Goal: Task Accomplishment & Management: Manage account settings

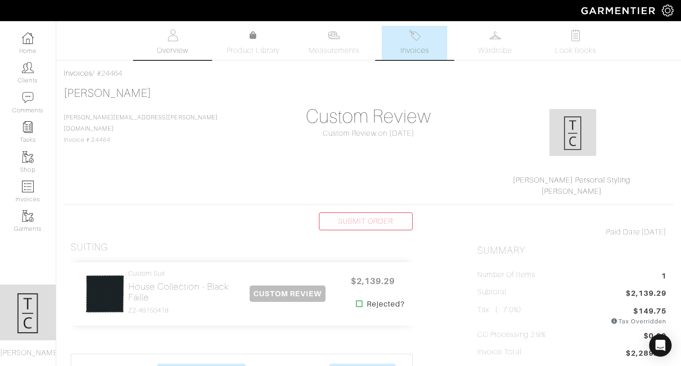
click at [183, 34] on link "Overview" at bounding box center [173, 43] width 66 height 34
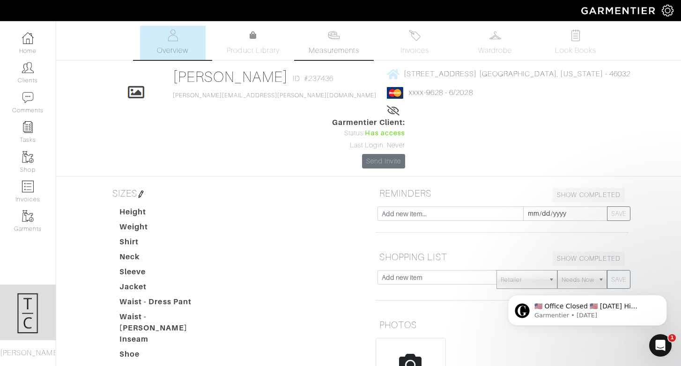
click at [342, 44] on link "Measurements" at bounding box center [334, 43] width 66 height 34
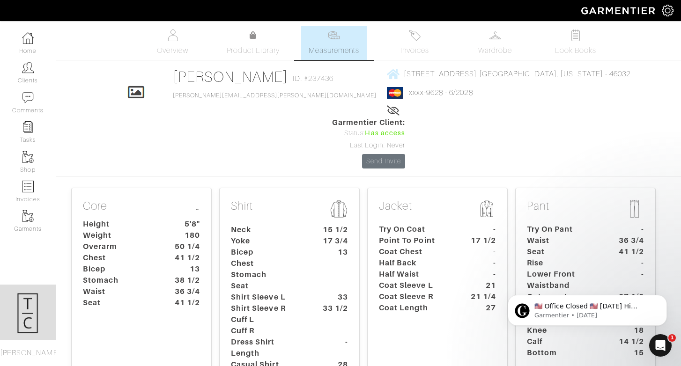
click at [265, 258] on dt "Chest" at bounding box center [268, 263] width 88 height 11
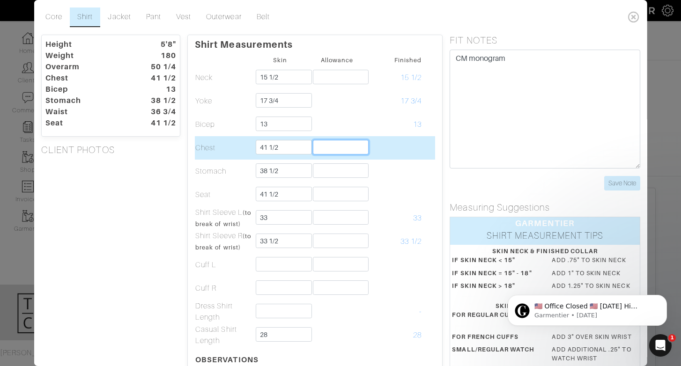
click at [358, 145] on input "text" at bounding box center [340, 147] width 56 height 15
type input "3 1/2"
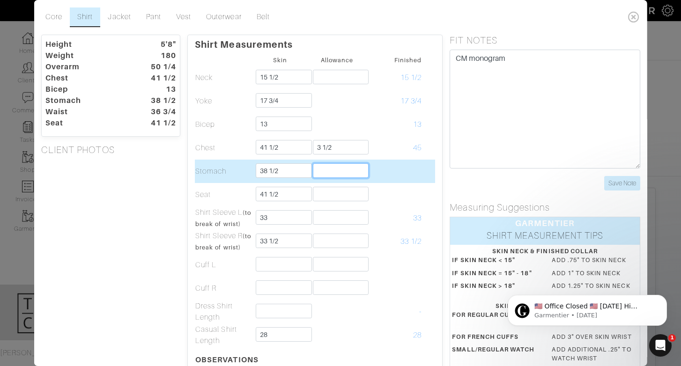
click at [358, 170] on input "text" at bounding box center [340, 170] width 56 height 15
type input "3"
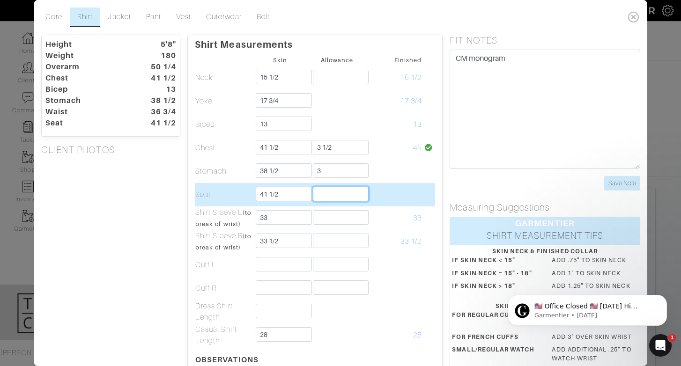
click at [352, 192] on input "text" at bounding box center [340, 194] width 56 height 15
type input "3"
click at [392, 200] on td "44 1/2" at bounding box center [393, 194] width 57 height 23
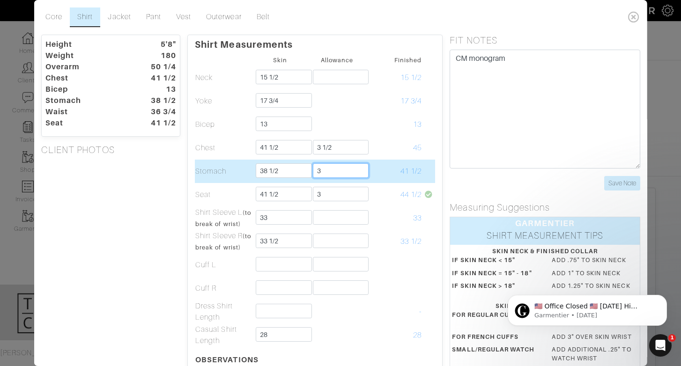
click at [347, 175] on input "3" at bounding box center [340, 170] width 56 height 15
click at [382, 173] on td "41 1/2" at bounding box center [393, 171] width 57 height 23
click at [347, 172] on input "3" at bounding box center [340, 170] width 56 height 15
type input "3 1/2"
click at [383, 177] on td "42" at bounding box center [393, 171] width 57 height 23
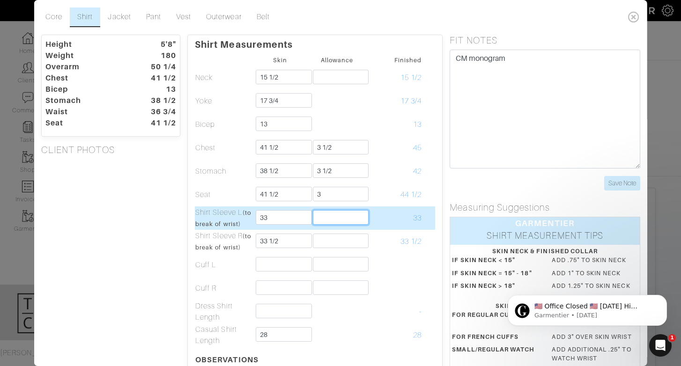
click at [357, 213] on input "text" at bounding box center [340, 217] width 56 height 15
type input "-1 1/2"
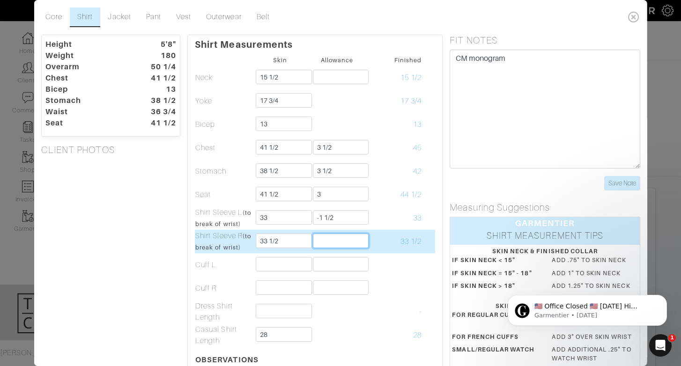
click at [356, 244] on input "text" at bounding box center [340, 241] width 56 height 15
type input "-1 1/2"
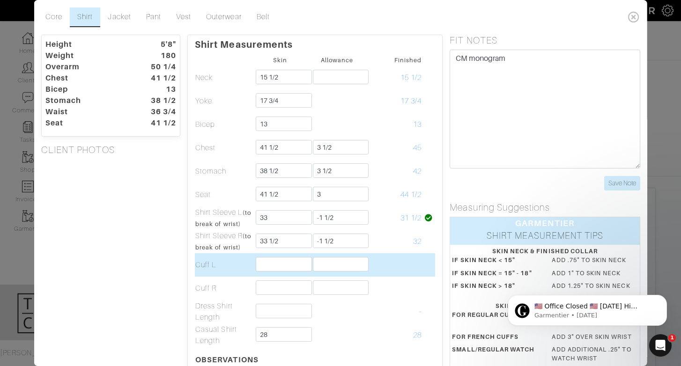
click at [394, 256] on td at bounding box center [393, 264] width 57 height 23
click at [287, 268] on input "text" at bounding box center [284, 264] width 56 height 15
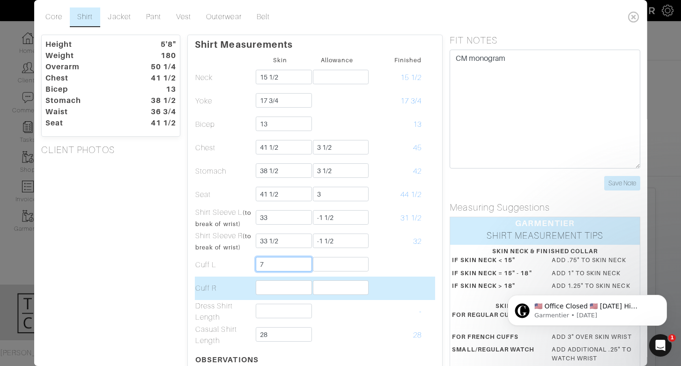
type input "7"
click at [263, 285] on input "text" at bounding box center [284, 287] width 56 height 15
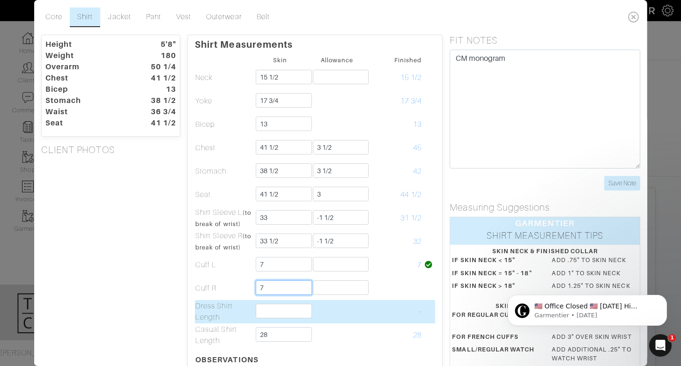
type input "7"
click at [264, 312] on input "text" at bounding box center [284, 311] width 56 height 15
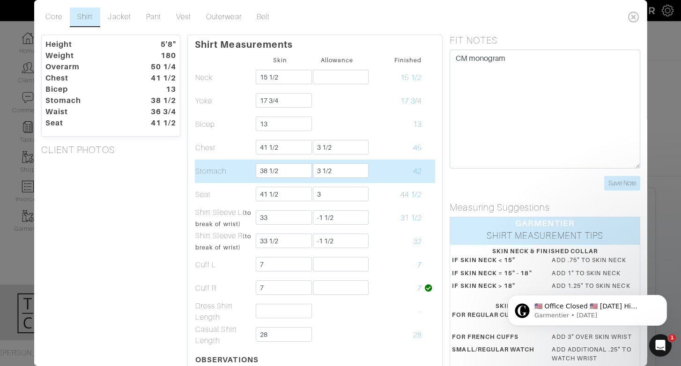
click at [238, 179] on td "Stomach" at bounding box center [223, 171] width 57 height 23
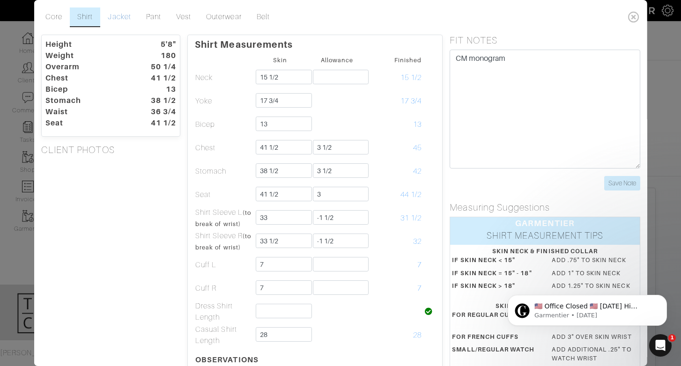
click at [124, 22] on link "Jacket" at bounding box center [119, 17] width 38 height 20
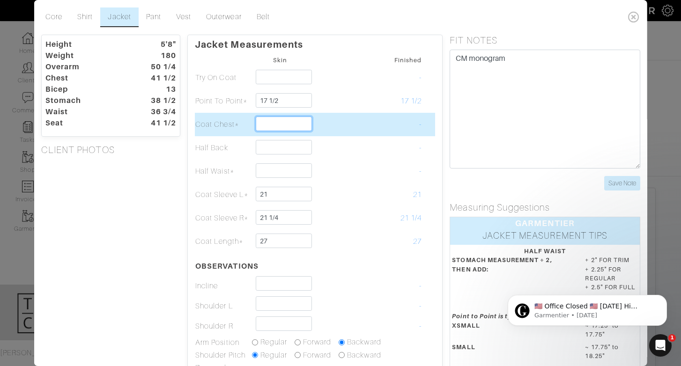
click at [298, 122] on input "text" at bounding box center [284, 124] width 56 height 15
type input "41"
click at [346, 124] on td at bounding box center [336, 124] width 57 height 23
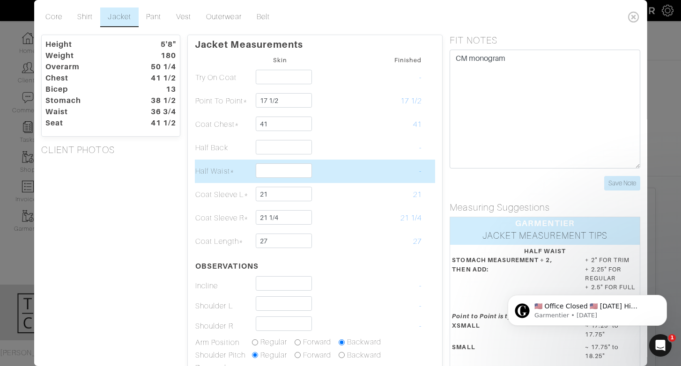
click at [280, 178] on td at bounding box center [279, 171] width 57 height 23
click at [279, 173] on input "text" at bounding box center [284, 170] width 56 height 15
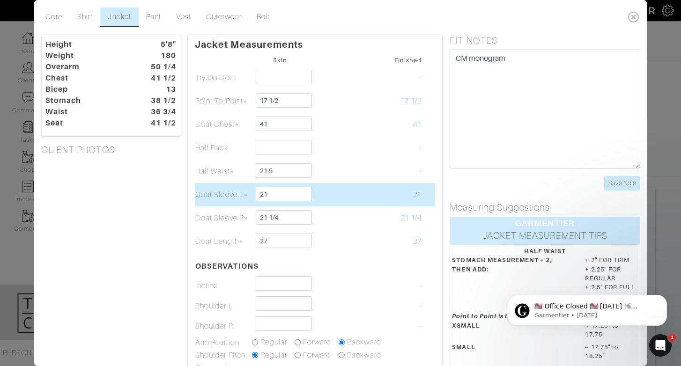
type input "21 1/2"
click at [339, 194] on td at bounding box center [336, 194] width 57 height 23
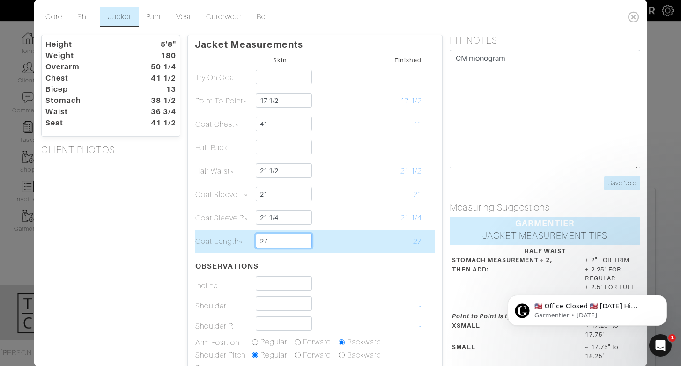
click at [296, 247] on input "27" at bounding box center [284, 241] width 56 height 15
type input "27"
click at [345, 239] on td at bounding box center [336, 241] width 57 height 23
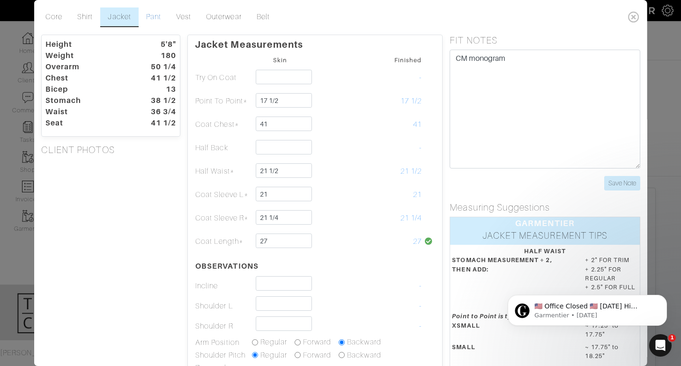
click at [147, 17] on link "Pant" at bounding box center [153, 17] width 30 height 20
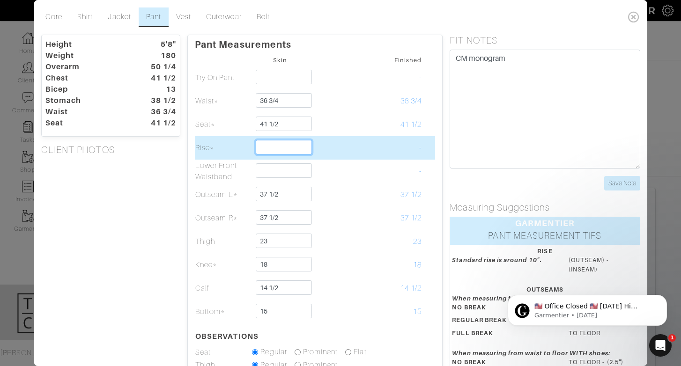
click at [301, 143] on input "text" at bounding box center [284, 147] width 56 height 15
type input "9 1/2"
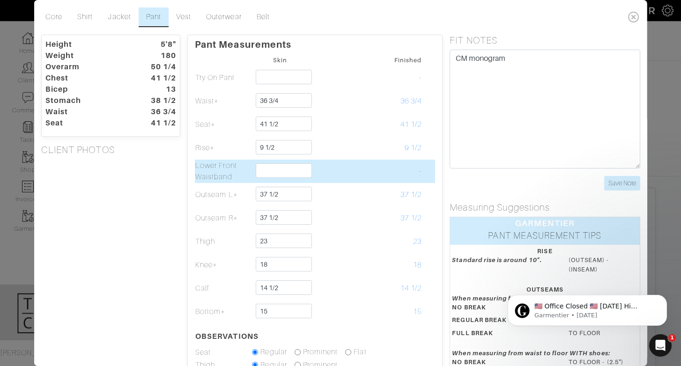
click at [362, 170] on td at bounding box center [336, 171] width 57 height 23
click at [291, 170] on input "text" at bounding box center [284, 170] width 56 height 15
type input "3/8"
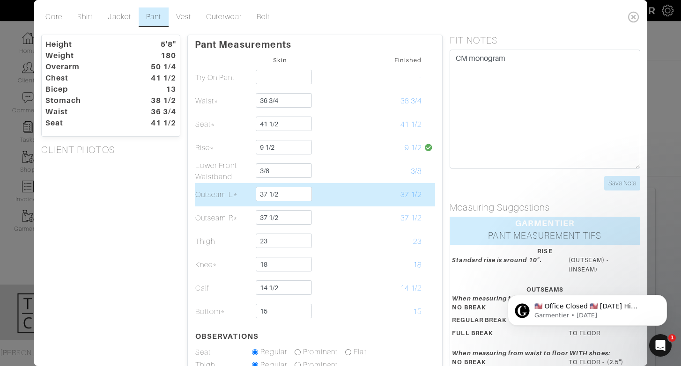
click at [358, 183] on td at bounding box center [336, 194] width 57 height 23
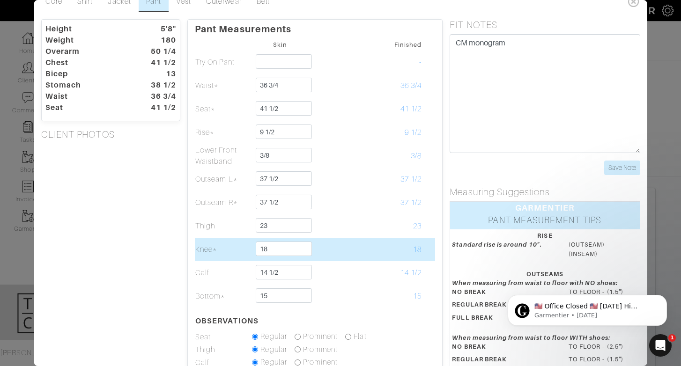
scroll to position [15, 0]
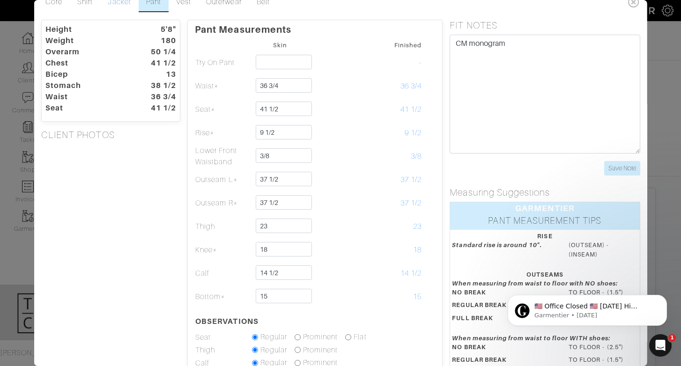
click at [126, 7] on link "Jacket" at bounding box center [119, 3] width 38 height 20
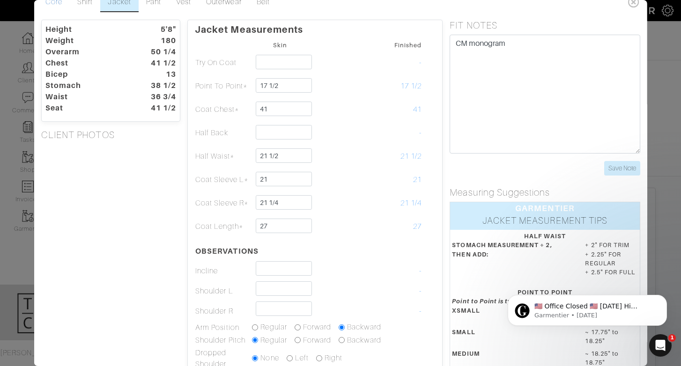
click at [65, 5] on link "Core" at bounding box center [54, 3] width 32 height 20
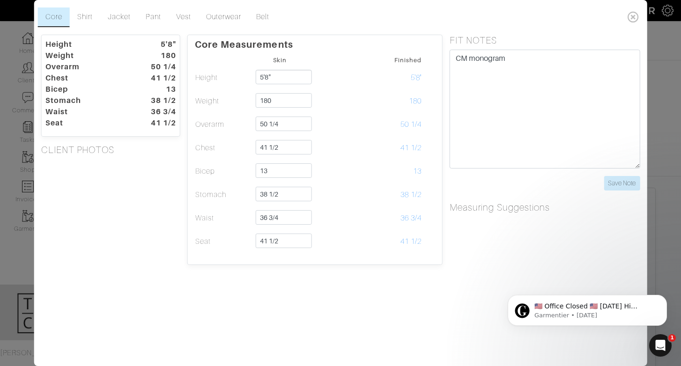
scroll to position [0, 0]
click at [634, 17] on icon at bounding box center [633, 16] width 19 height 19
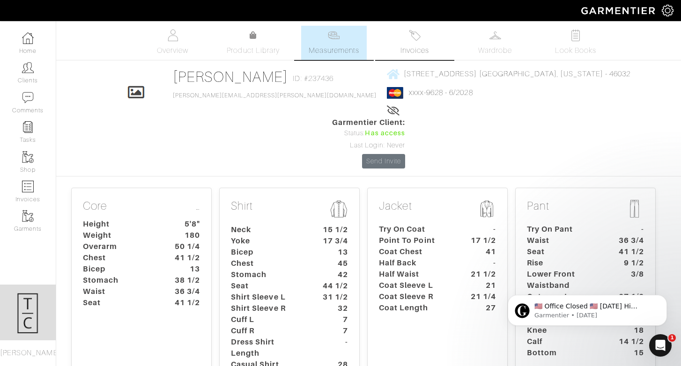
click at [406, 33] on link "Invoices" at bounding box center [415, 43] width 66 height 34
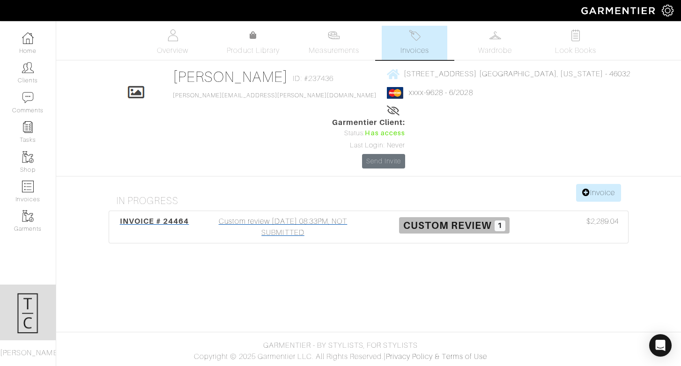
click at [279, 216] on div "Custom review 08/29/25 08:33PM, NOT SUBMITTED" at bounding box center [282, 227] width 171 height 22
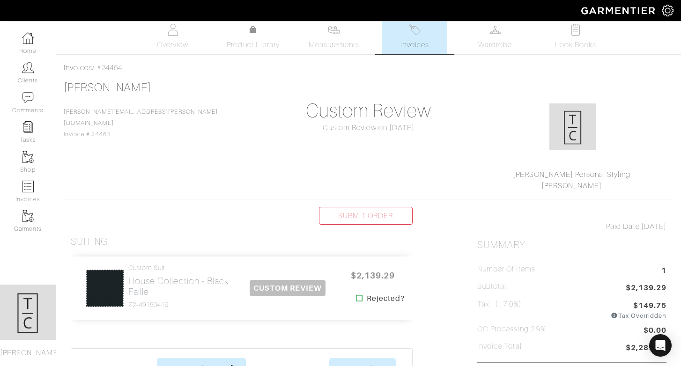
scroll to position [6, 0]
click at [139, 289] on h2 "House Collection - Black Faille" at bounding box center [181, 286] width 106 height 22
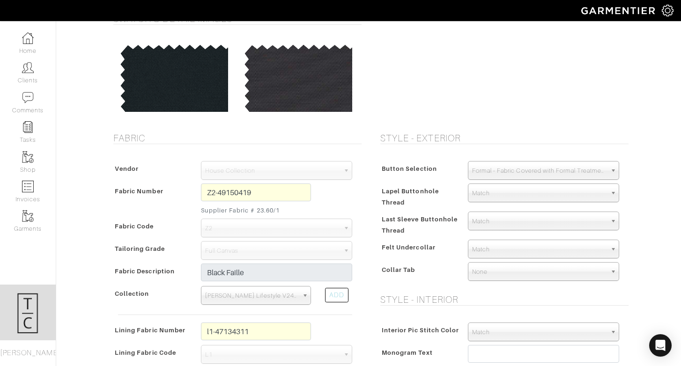
scroll to position [91, 0]
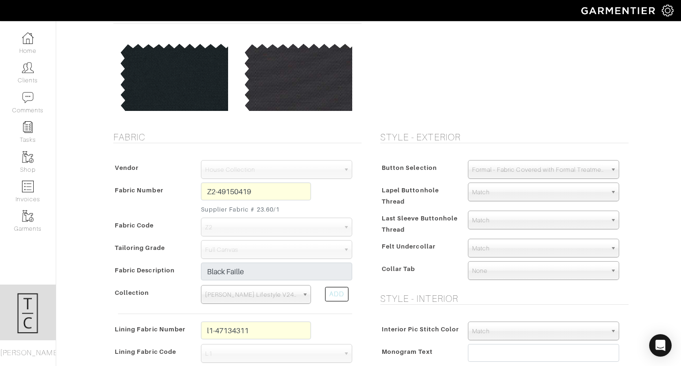
click at [530, 171] on span "Formal - Fabric Covered with Formal Treatment Fabric" at bounding box center [539, 170] width 134 height 19
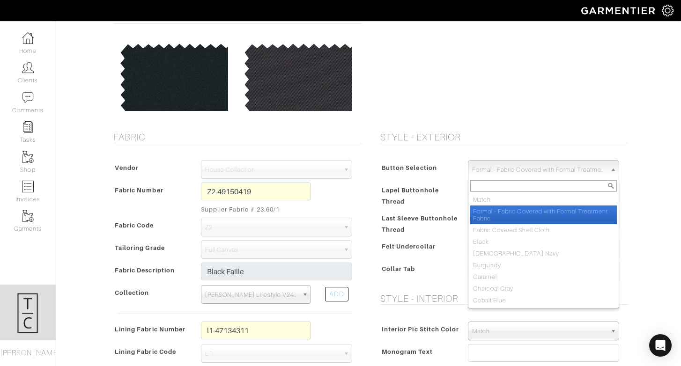
click at [530, 219] on li "Formal - Fabric Covered with Formal Treatment Fabric" at bounding box center [543, 215] width 147 height 19
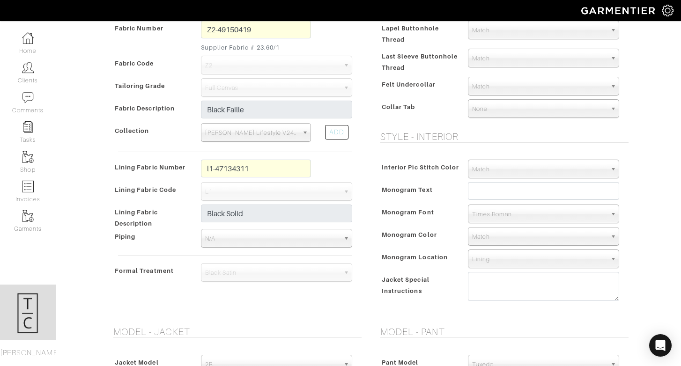
scroll to position [255, 0]
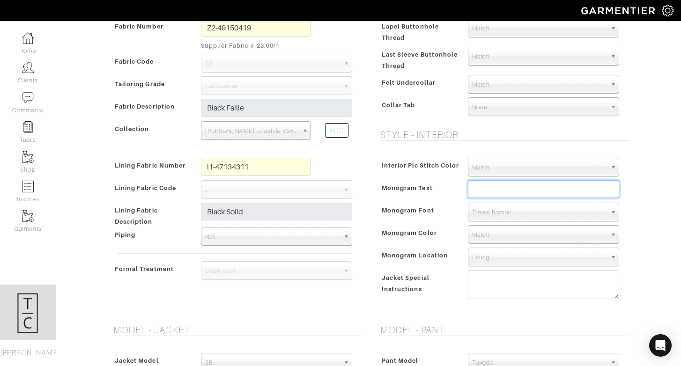
click at [511, 191] on input "text" at bounding box center [543, 189] width 151 height 18
type input "CM"
click at [508, 207] on span "Times Roman" at bounding box center [539, 212] width 134 height 19
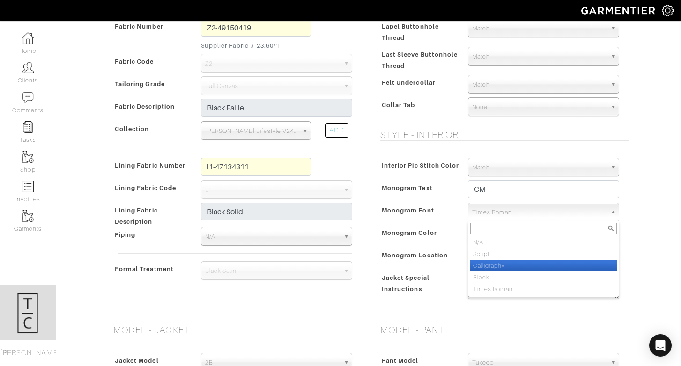
click at [507, 265] on li "Calligraphy" at bounding box center [543, 266] width 147 height 12
select select "Calligraphy"
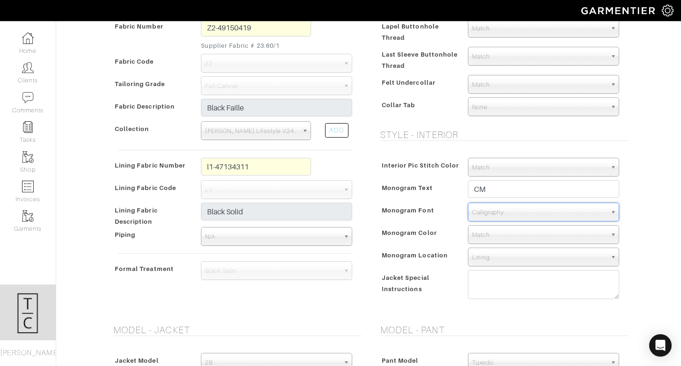
click at [514, 234] on span "Match" at bounding box center [539, 235] width 134 height 19
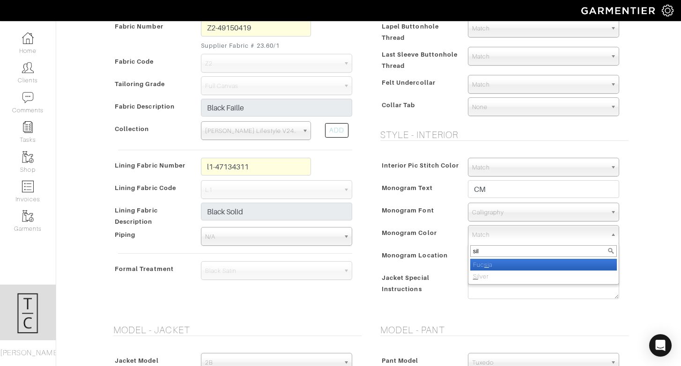
type input "silv"
select select "2"
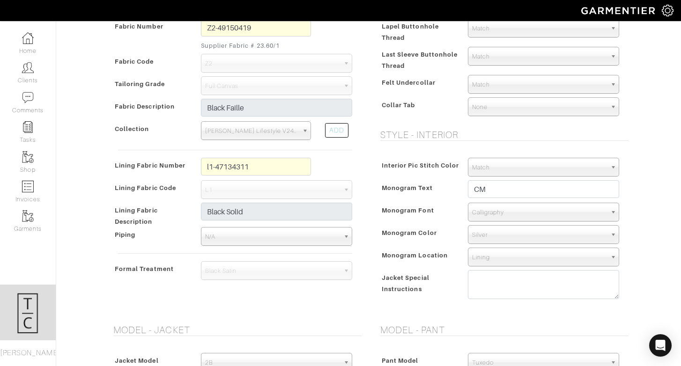
click at [449, 268] on div "Interior Pic Stitch Color Match Aubergine Azure Beige Black Blue British Navy B…" at bounding box center [501, 230] width 253 height 165
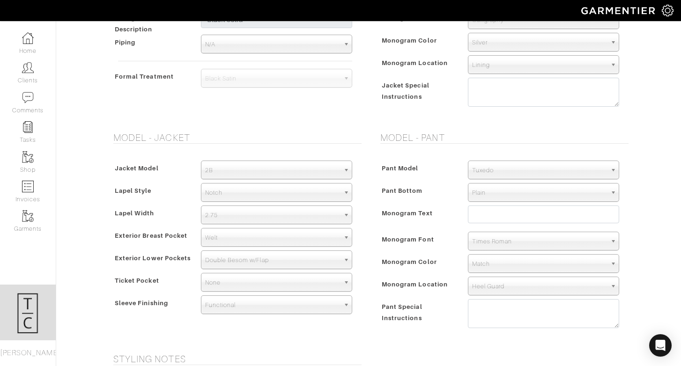
scroll to position [449, 0]
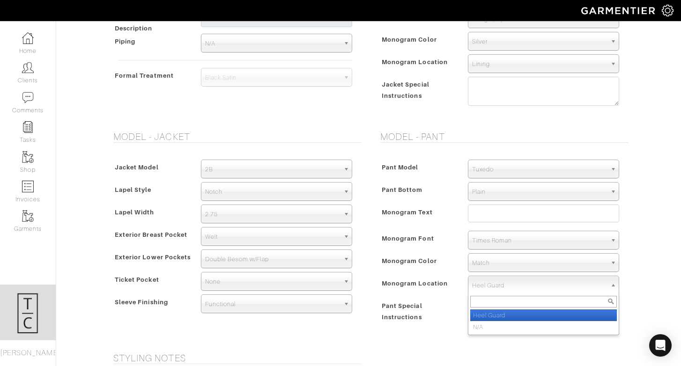
click at [491, 287] on span "Heel Guard" at bounding box center [539, 285] width 134 height 19
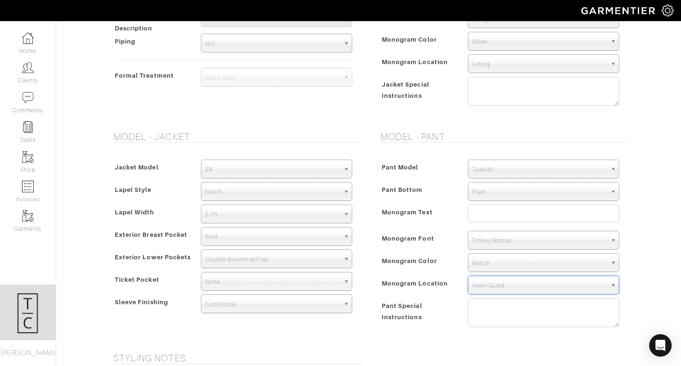
click at [491, 287] on span "Heel Guard" at bounding box center [539, 285] width 134 height 19
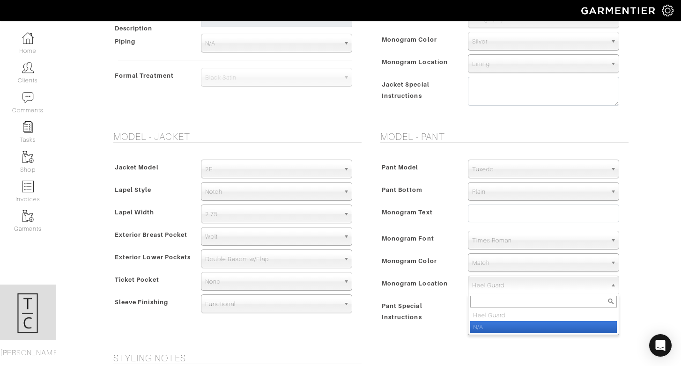
click at [489, 324] on li "N/A" at bounding box center [543, 327] width 147 height 12
select select "N/A"
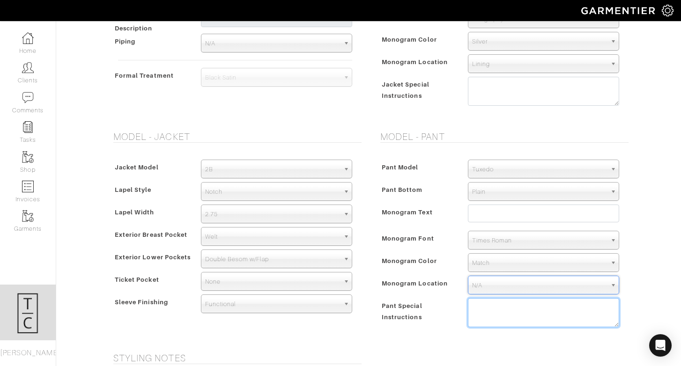
click at [495, 313] on textarea at bounding box center [543, 312] width 151 height 29
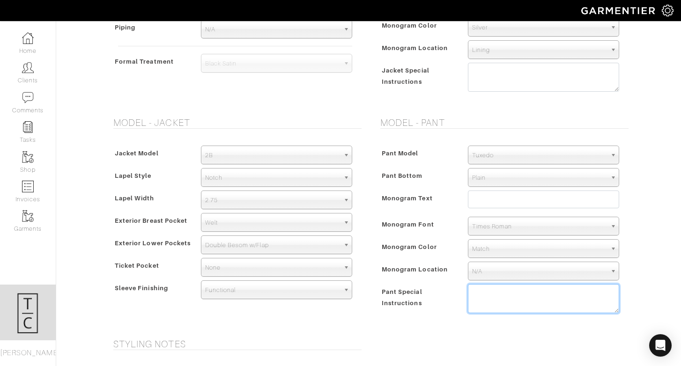
scroll to position [464, 0]
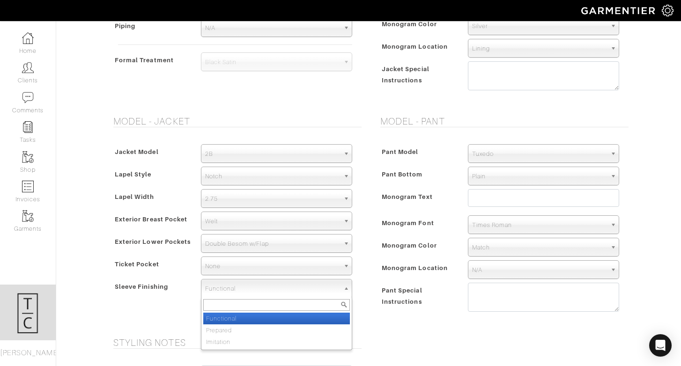
click at [336, 289] on span "Functional" at bounding box center [272, 289] width 134 height 19
click at [301, 321] on li "Functional" at bounding box center [276, 319] width 147 height 12
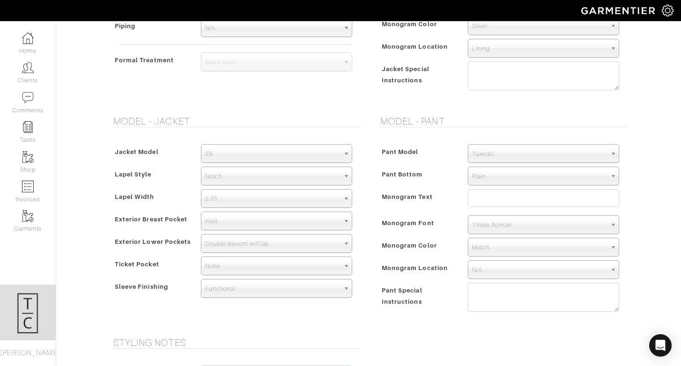
click at [302, 321] on div "Model - Jacket Jacket Model 2B 1B 3-Roll-2B DB 6x2 DB 4x2 3-Roll-2B Hunting Jac…" at bounding box center [235, 221] width 267 height 210
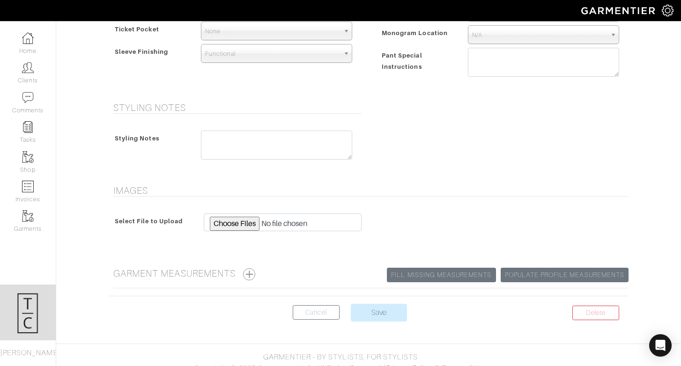
scroll to position [710, 0]
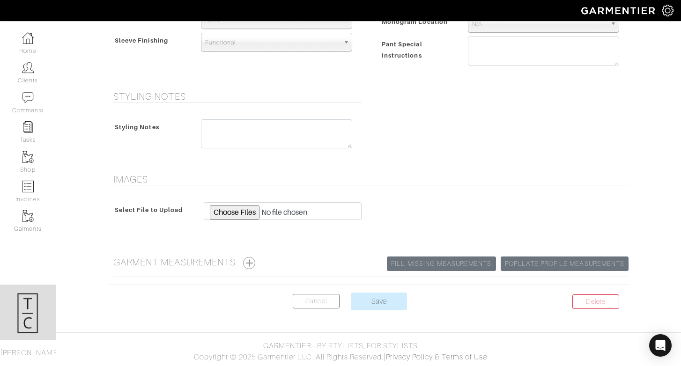
click at [379, 310] on center "Delete Cancel Save" at bounding box center [369, 307] width 520 height 29
click at [379, 303] on input "Save" at bounding box center [379, 302] width 56 height 18
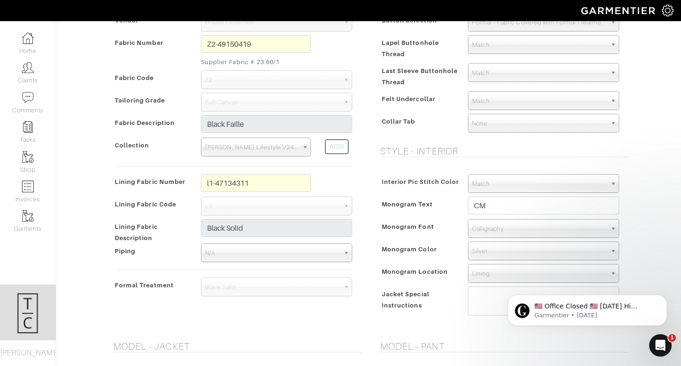
scroll to position [267, 0]
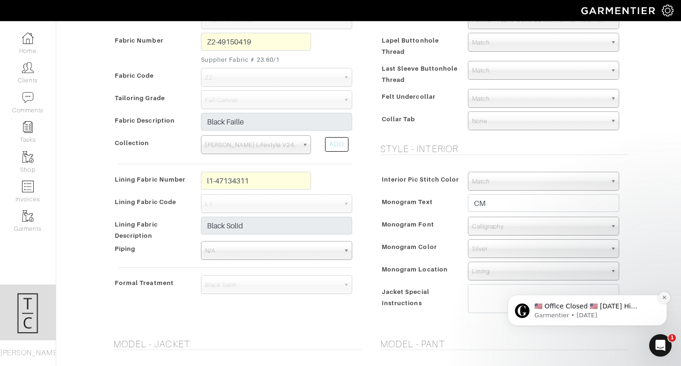
click at [663, 295] on icon "Dismiss notification" at bounding box center [664, 297] width 5 height 5
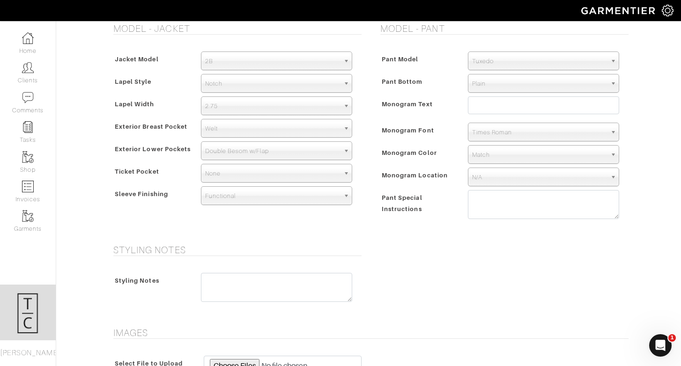
scroll to position [736, 0]
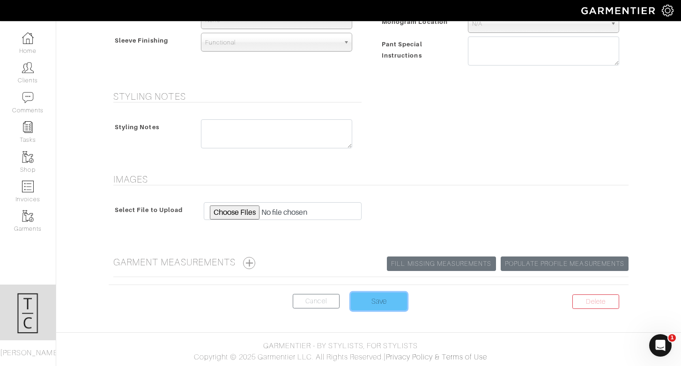
click at [389, 307] on input "Save" at bounding box center [379, 302] width 56 height 18
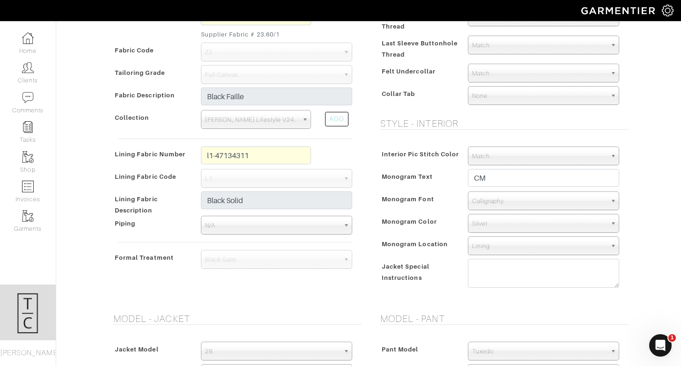
scroll to position [302, 0]
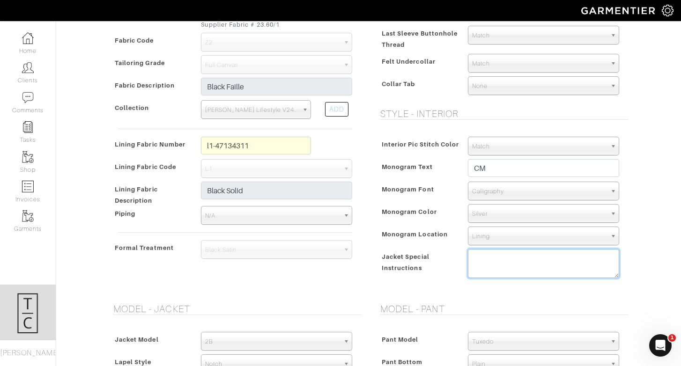
click at [495, 251] on textarea at bounding box center [543, 263] width 151 height 29
type textarea "CM Monorgramming"
click at [420, 270] on span "Jacket Special Instructions" at bounding box center [406, 262] width 48 height 25
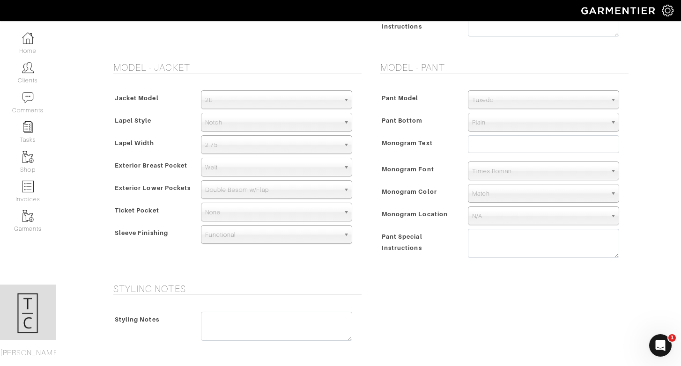
scroll to position [736, 0]
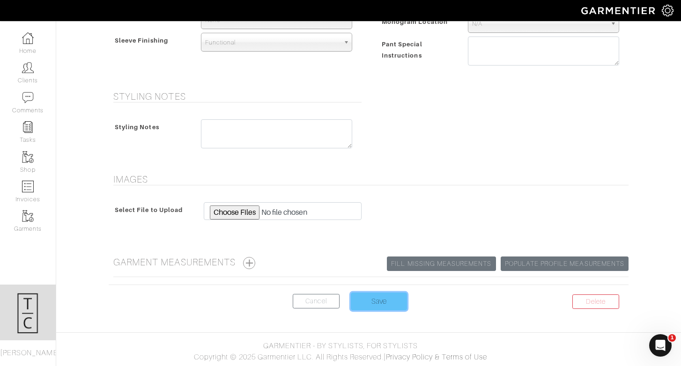
click at [375, 297] on input "Save" at bounding box center [379, 302] width 56 height 18
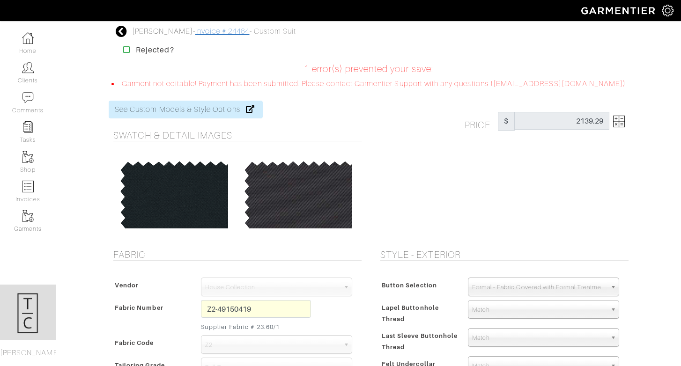
click at [228, 32] on link "Invoice # 24464" at bounding box center [222, 31] width 54 height 8
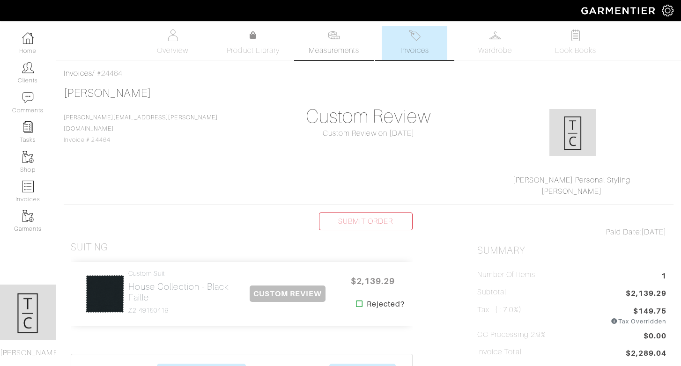
click at [324, 42] on link "Measurements" at bounding box center [334, 43] width 66 height 34
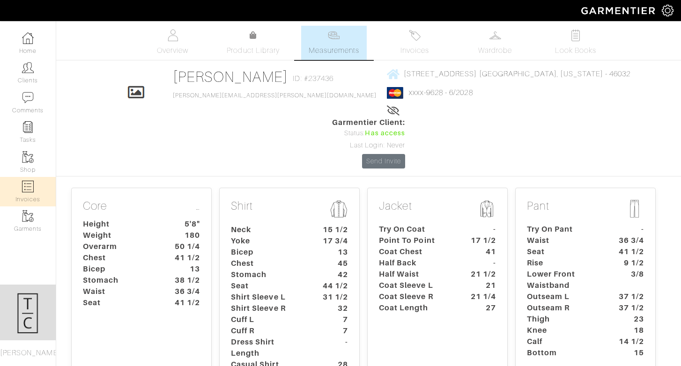
click at [26, 187] on img at bounding box center [28, 187] width 12 height 12
select select
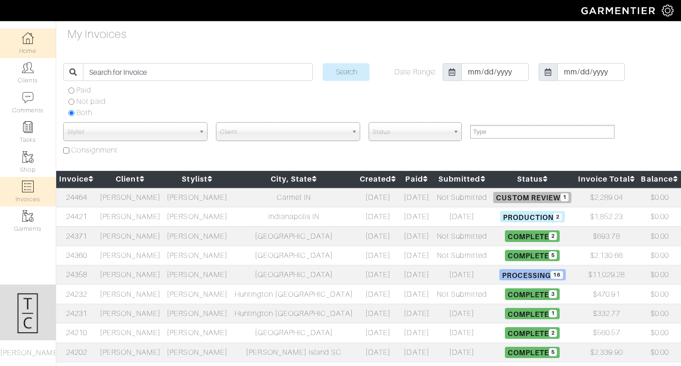
click at [40, 39] on link "Home" at bounding box center [28, 43] width 56 height 29
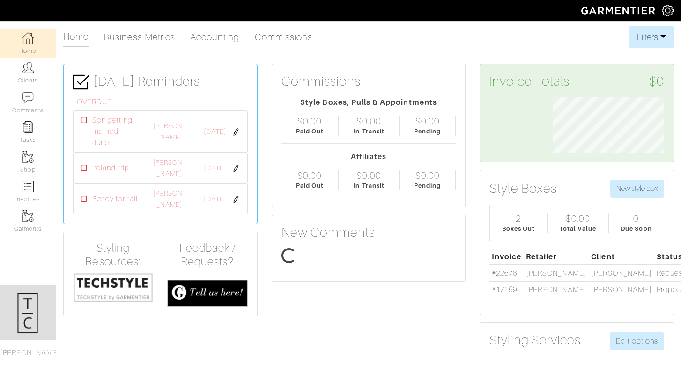
scroll to position [56, 125]
click at [33, 186] on img at bounding box center [28, 187] width 12 height 12
select select
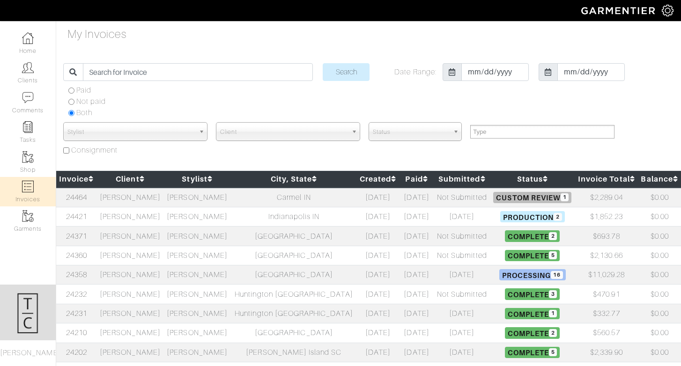
select select
click at [26, 51] on link "Home" at bounding box center [28, 43] width 56 height 29
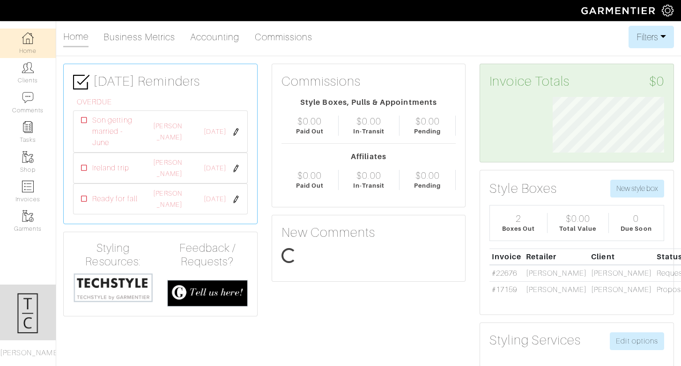
scroll to position [56, 125]
click at [171, 199] on div "[PERSON_NAME]" at bounding box center [167, 199] width 43 height 22
click at [177, 189] on div "[PERSON_NAME]" at bounding box center [167, 199] width 43 height 22
click at [177, 193] on link "[PERSON_NAME]" at bounding box center [167, 199] width 29 height 19
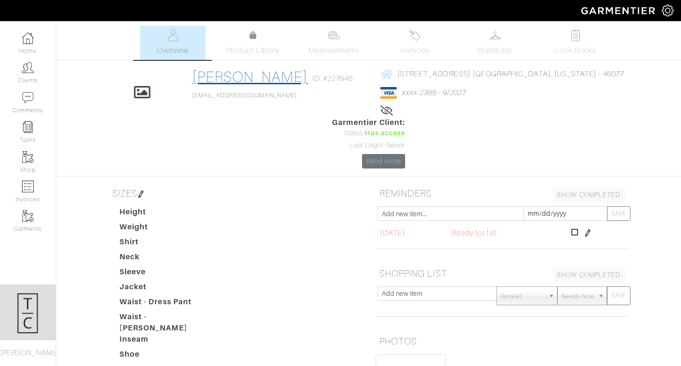
click at [242, 79] on link "[PERSON_NAME]" at bounding box center [250, 76] width 116 height 17
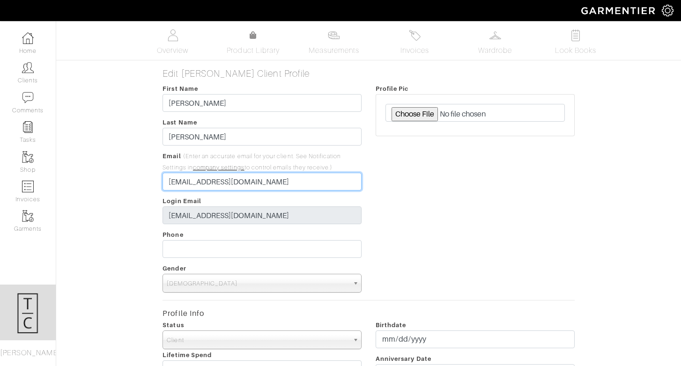
drag, startPoint x: 187, startPoint y: 182, endPoint x: 146, endPoint y: 179, distance: 41.3
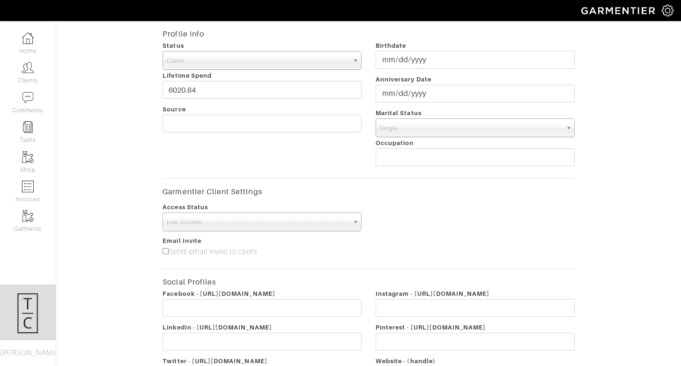
scroll to position [392, 0]
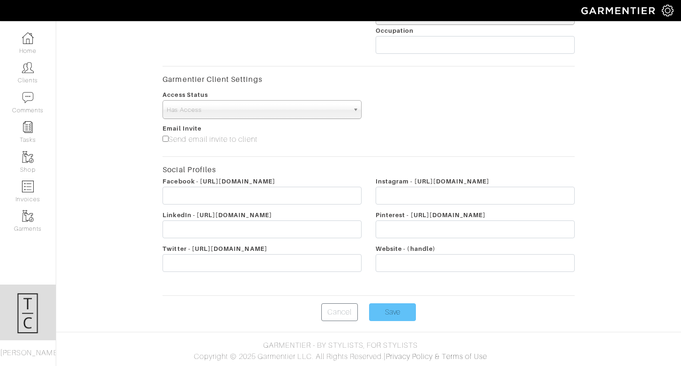
type input "[EMAIL_ADDRESS][DOMAIN_NAME]"
click at [389, 309] on input "Save" at bounding box center [392, 312] width 47 height 18
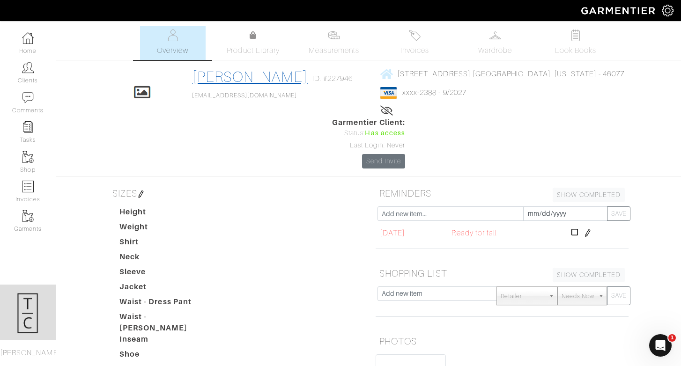
click at [244, 78] on link "[PERSON_NAME]" at bounding box center [250, 76] width 116 height 17
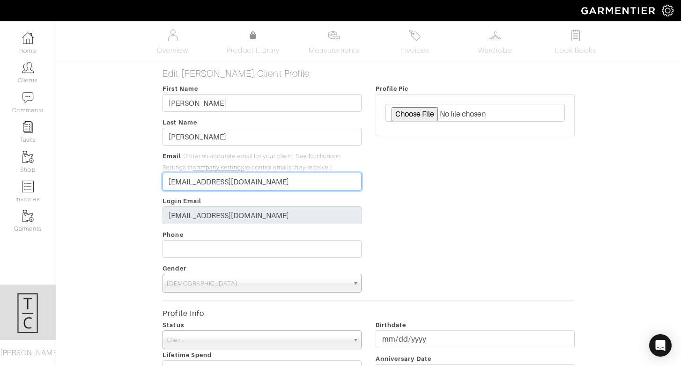
click at [176, 183] on input "[EMAIL_ADDRESS][DOMAIN_NAME]" at bounding box center [261, 182] width 199 height 18
type input "[EMAIL_ADDRESS][DOMAIN_NAME]"
click at [421, 201] on div "Profile Pic" at bounding box center [474, 188] width 213 height 210
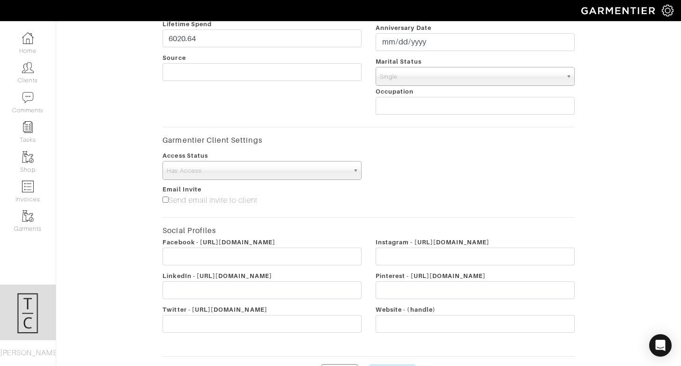
scroll to position [392, 0]
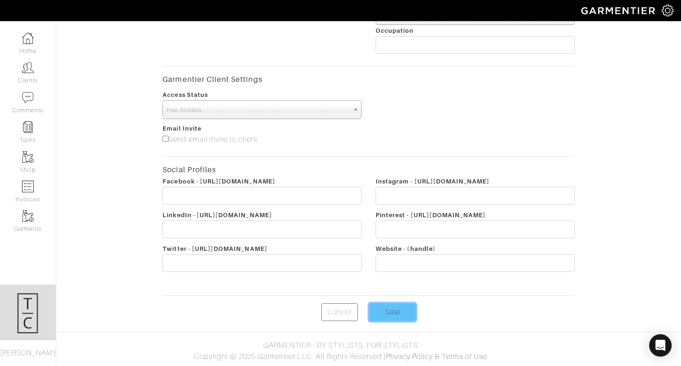
click at [405, 310] on input "Save" at bounding box center [392, 312] width 47 height 18
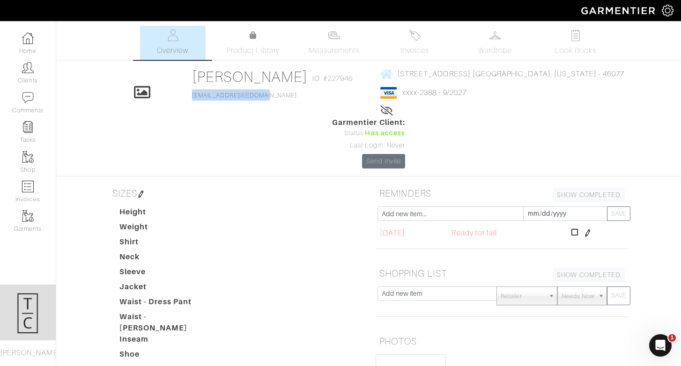
drag, startPoint x: 255, startPoint y: 100, endPoint x: 181, endPoint y: 100, distance: 73.5
click at [181, 100] on div "Click To Edit [PERSON_NAME] ID: #227946 [EMAIL_ADDRESS][DOMAIN_NAME] [STREET_AD…" at bounding box center [369, 118] width 534 height 101
copy link "[EMAIL_ADDRESS][DOMAIN_NAME]"
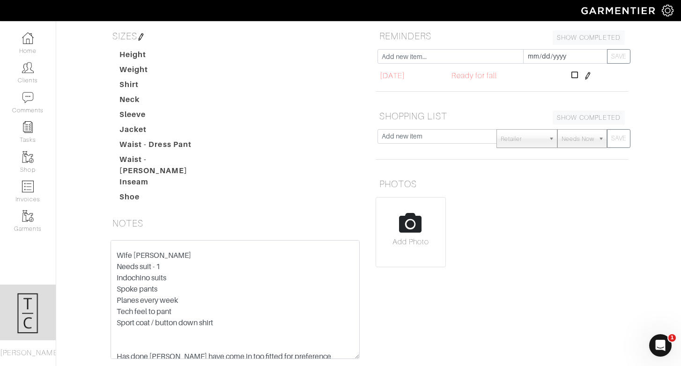
scroll to position [67, 0]
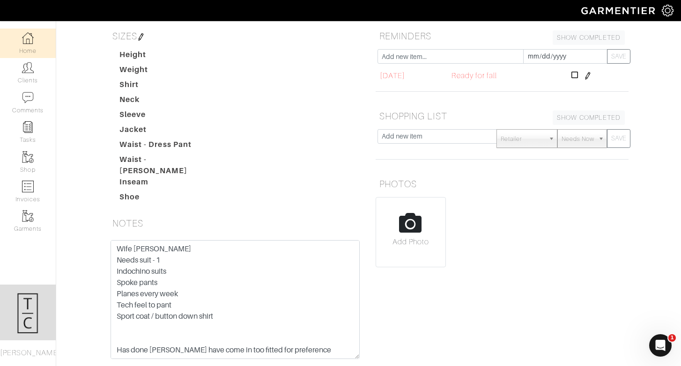
click at [21, 37] on link "Home" at bounding box center [28, 43] width 56 height 29
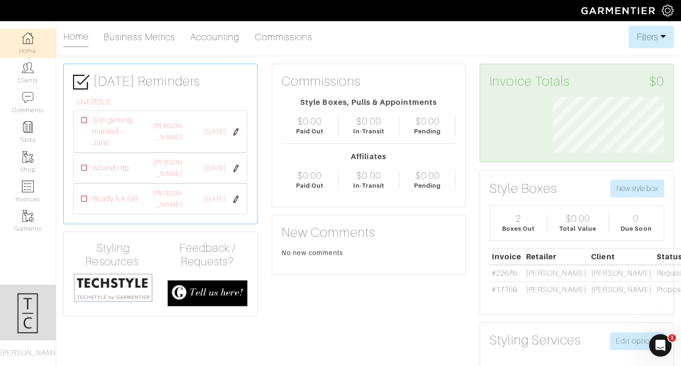
click at [44, 43] on link "Home" at bounding box center [28, 43] width 56 height 29
